Goal: Task Accomplishment & Management: Manage account settings

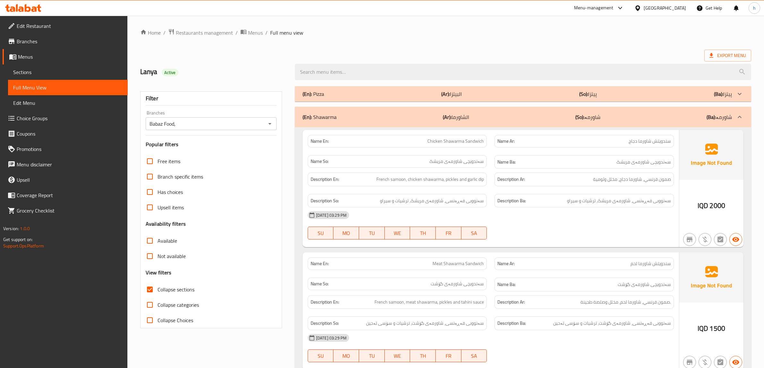
scroll to position [1664, 0]
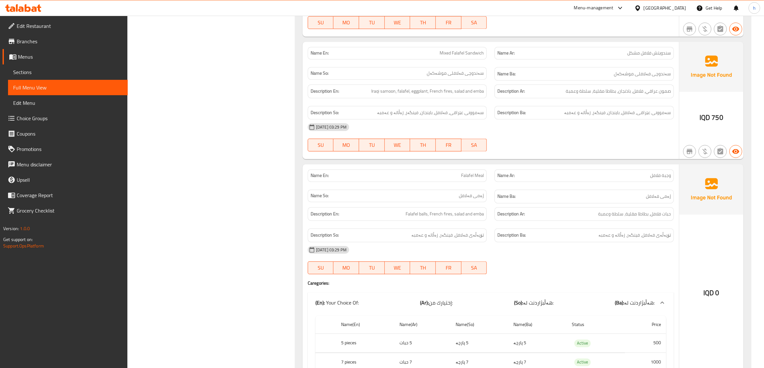
click at [44, 35] on link "Branches" at bounding box center [65, 41] width 125 height 15
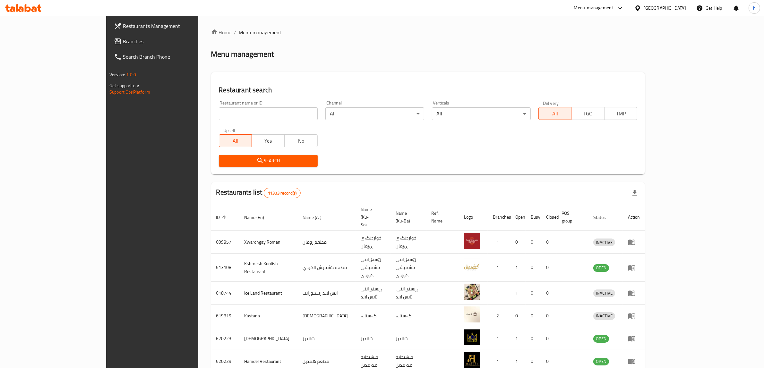
click at [34, 44] on div at bounding box center [382, 184] width 764 height 368
click at [123, 44] on span "Branches" at bounding box center [176, 42] width 106 height 8
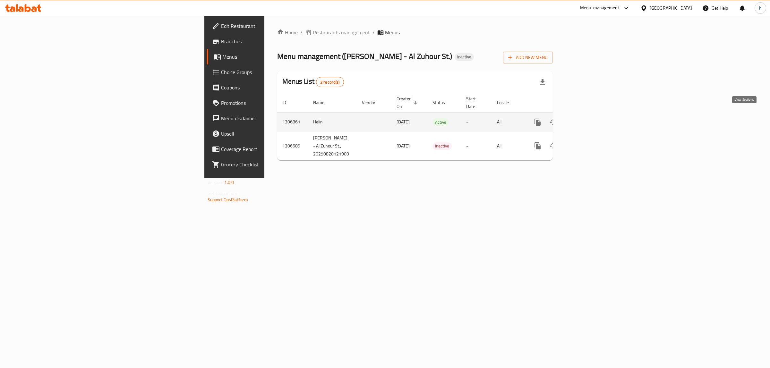
click at [591, 115] on link "enhanced table" at bounding box center [583, 121] width 15 height 15
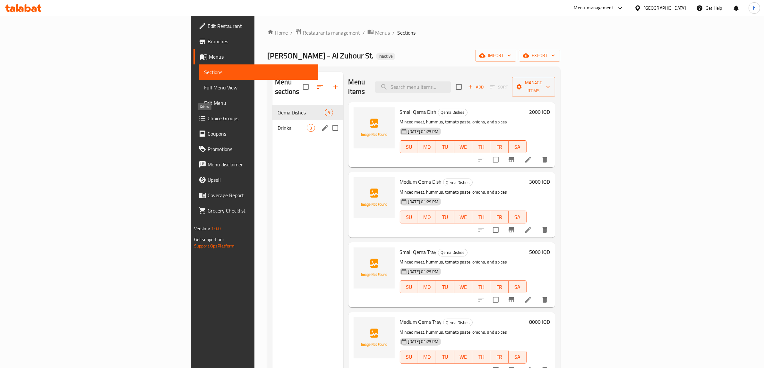
click at [277, 124] on span "Drinks" at bounding box center [291, 128] width 29 height 8
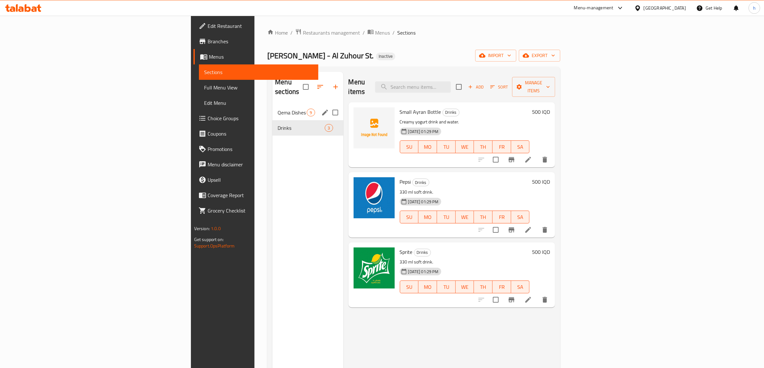
click at [272, 107] on div "Qema Dishes 9" at bounding box center [307, 112] width 71 height 15
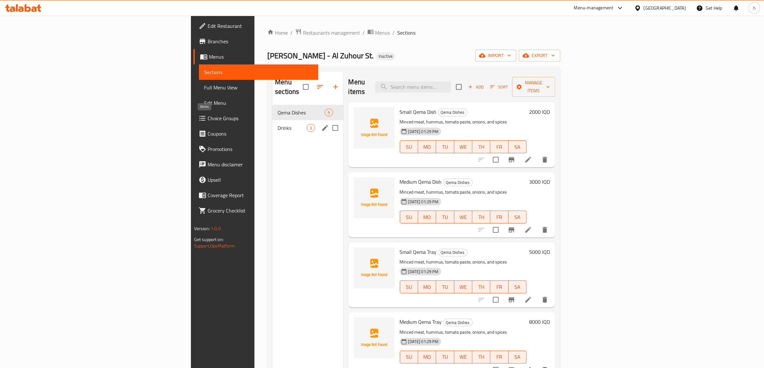
click at [277, 124] on span "Drinks" at bounding box center [291, 128] width 29 height 8
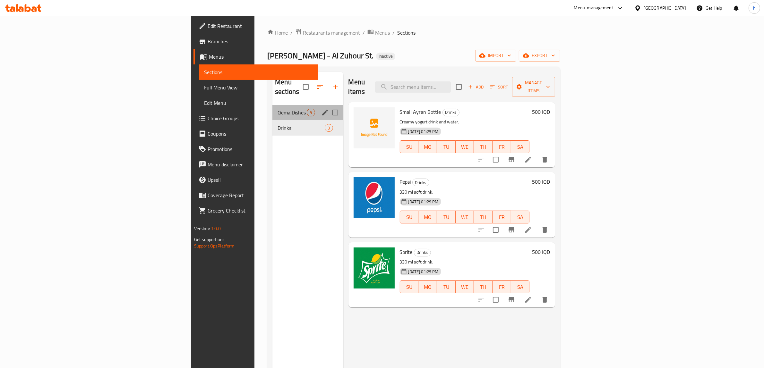
click at [272, 108] on div "Qema Dishes 9" at bounding box center [307, 112] width 71 height 15
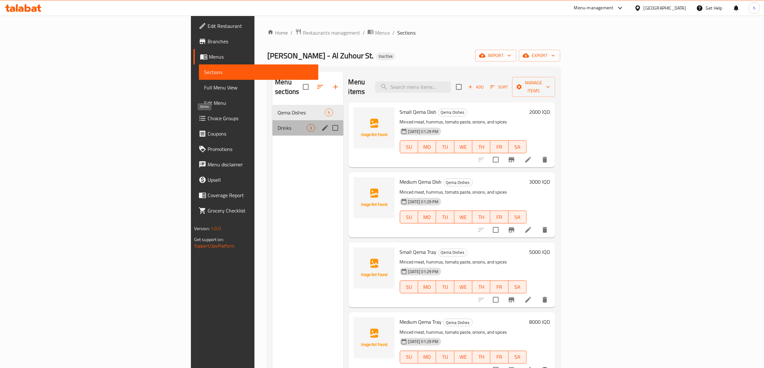
click at [277, 124] on span "Drinks" at bounding box center [291, 128] width 29 height 8
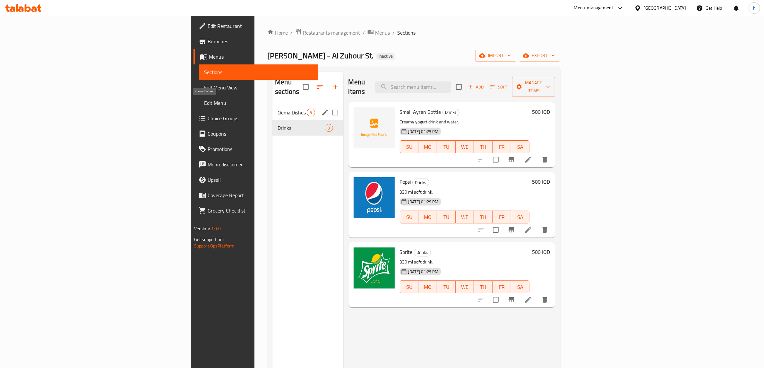
click at [277, 109] on span "Qema Dishes" at bounding box center [291, 113] width 29 height 8
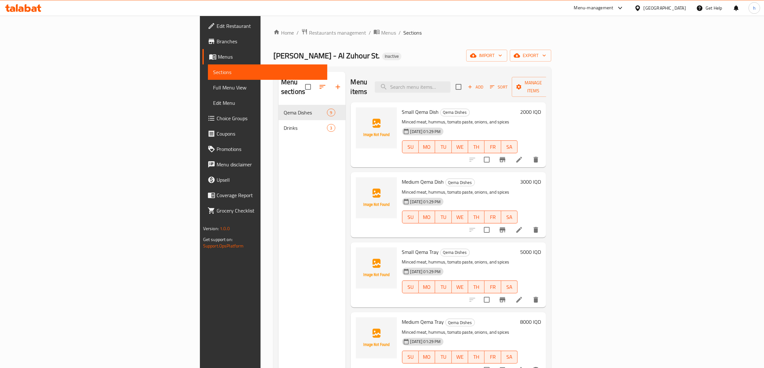
click at [216, 24] on span "Edit Restaurant" at bounding box center [269, 26] width 106 height 8
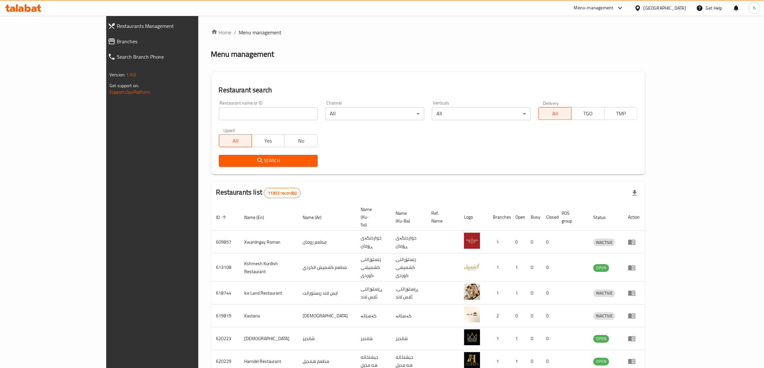
click at [219, 119] on input "search" at bounding box center [268, 113] width 99 height 13
paste input "ملك"
type input "ملك"
click at [226, 161] on span "Search" at bounding box center [268, 161] width 89 height 8
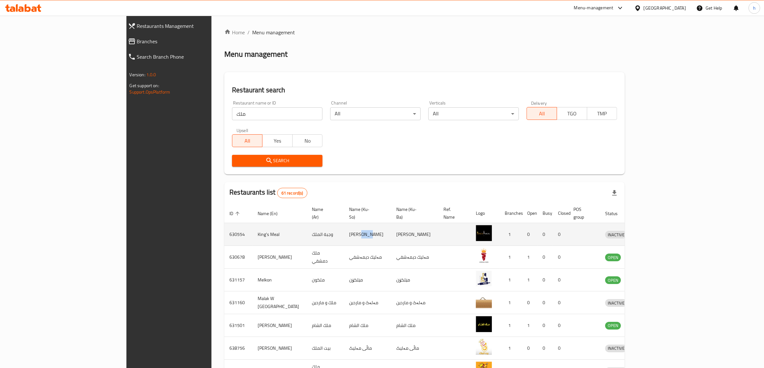
drag, startPoint x: 302, startPoint y: 228, endPoint x: 311, endPoint y: 232, distance: 9.5
click at [344, 232] on td "ژەمی پاشا" at bounding box center [367, 234] width 47 height 23
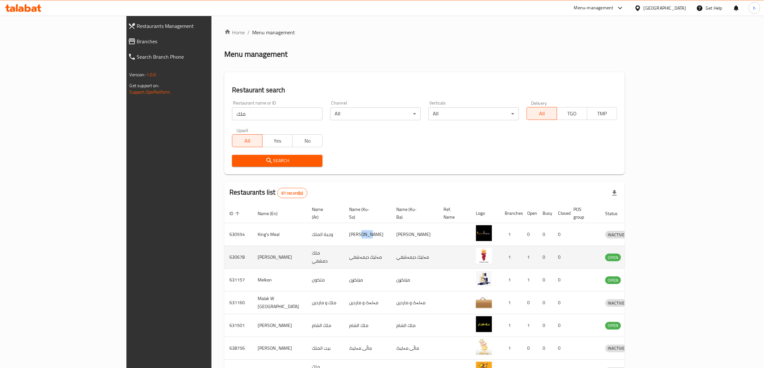
copy td "پاشا"
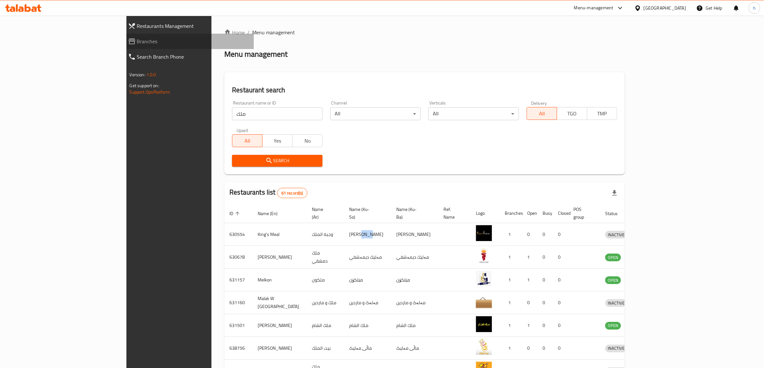
click at [137, 43] on span "Branches" at bounding box center [193, 42] width 112 height 8
